Goal: Register for event/course

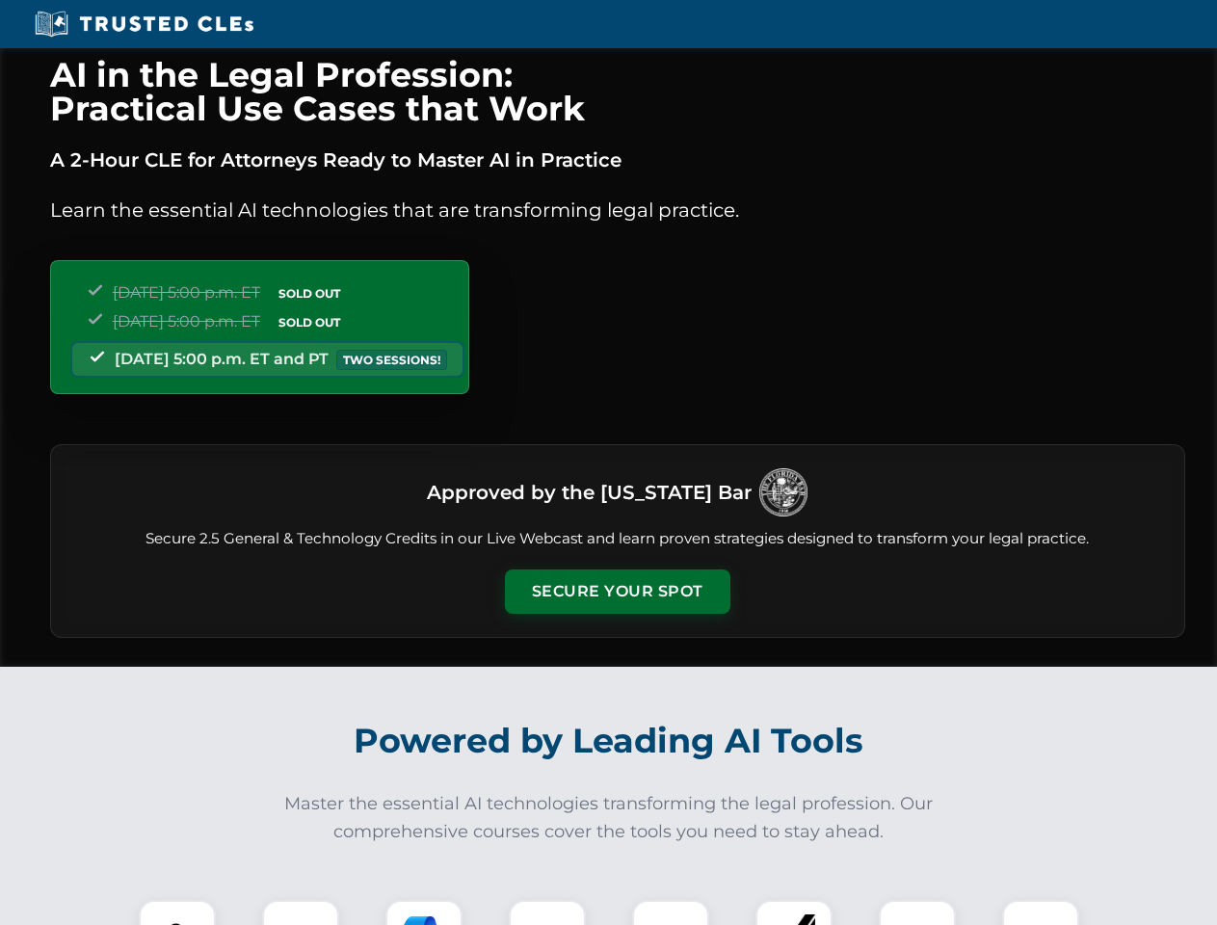
click at [617, 592] on button "Secure Your Spot" at bounding box center [618, 592] width 226 height 44
click at [177, 913] on img at bounding box center [177, 939] width 56 height 56
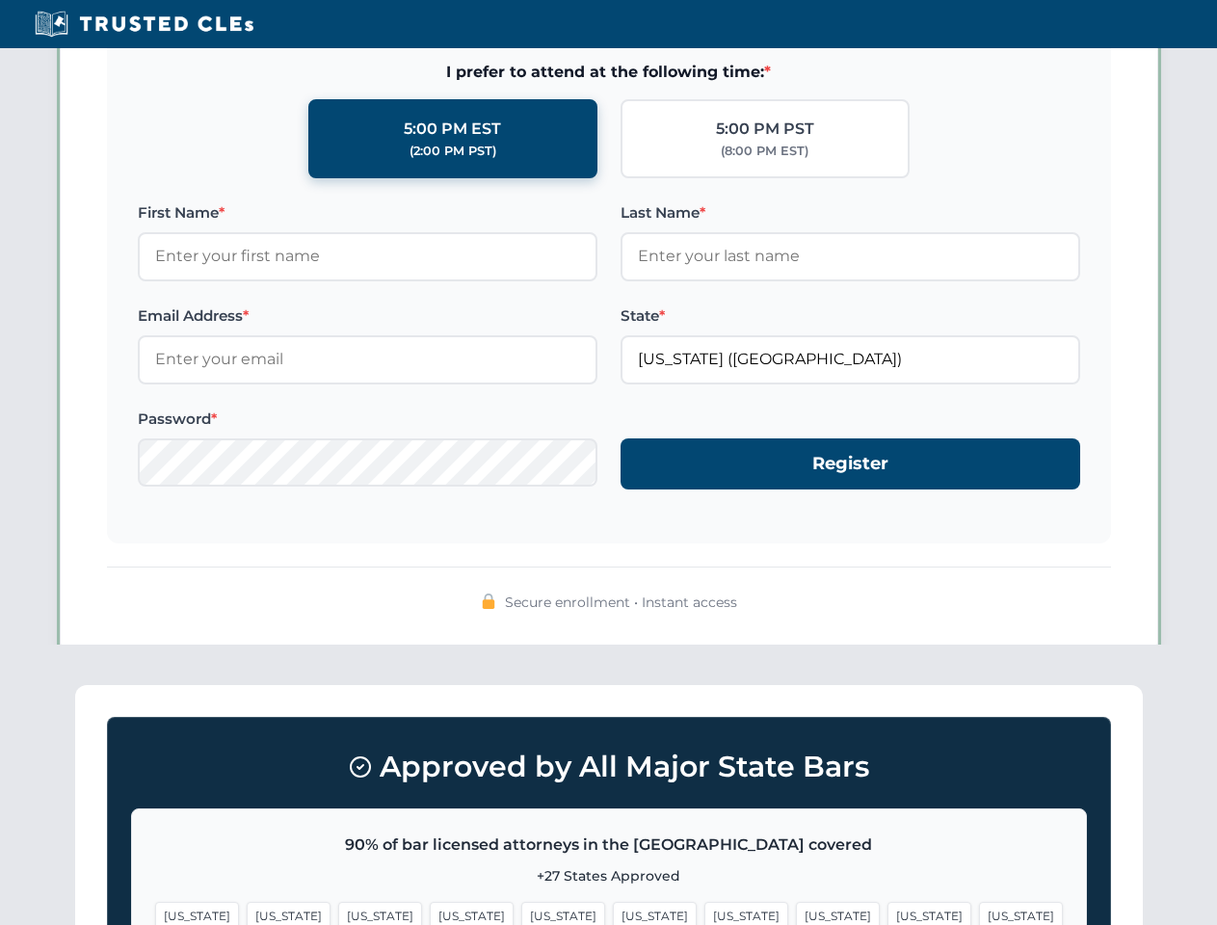
click at [704, 913] on span "[US_STATE]" at bounding box center [746, 916] width 84 height 28
click at [888, 913] on span "[US_STATE]" at bounding box center [930, 916] width 84 height 28
